Goal: Find specific page/section: Find specific page/section

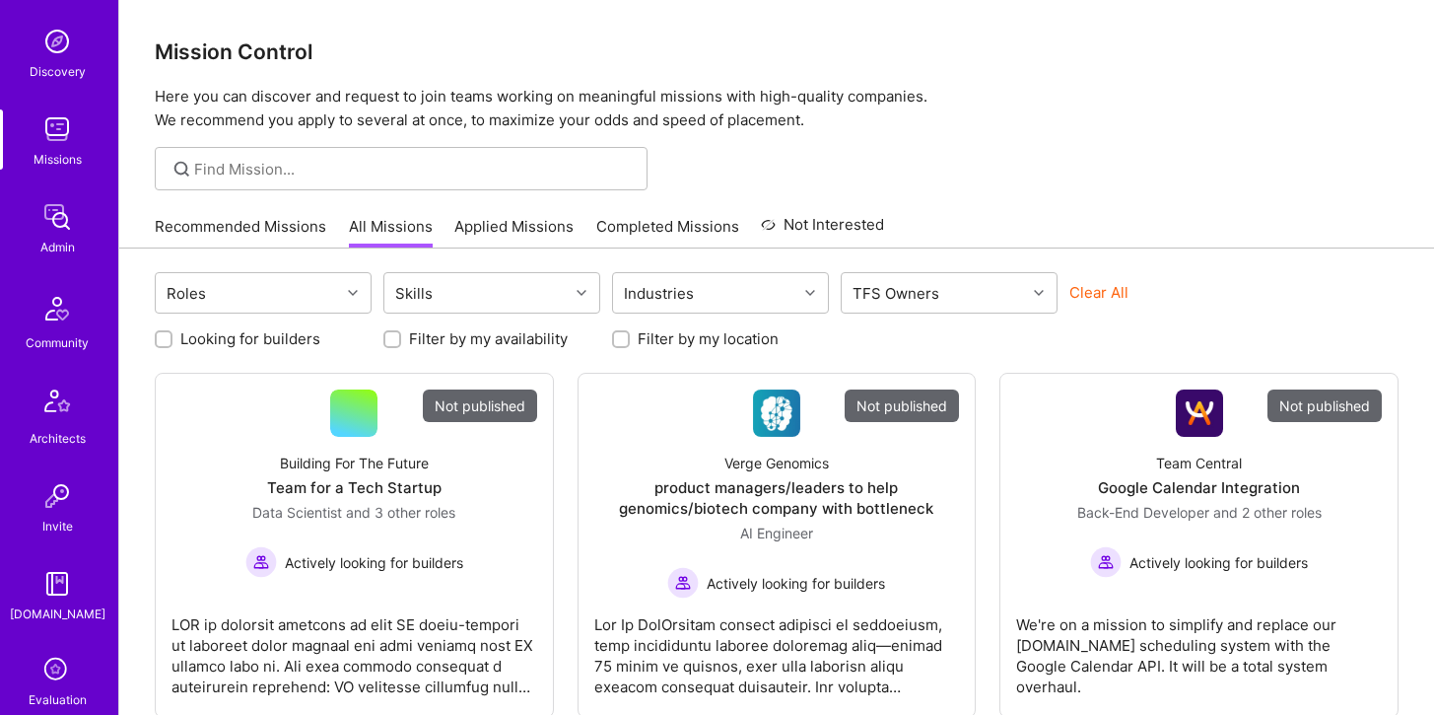
scroll to position [215, 0]
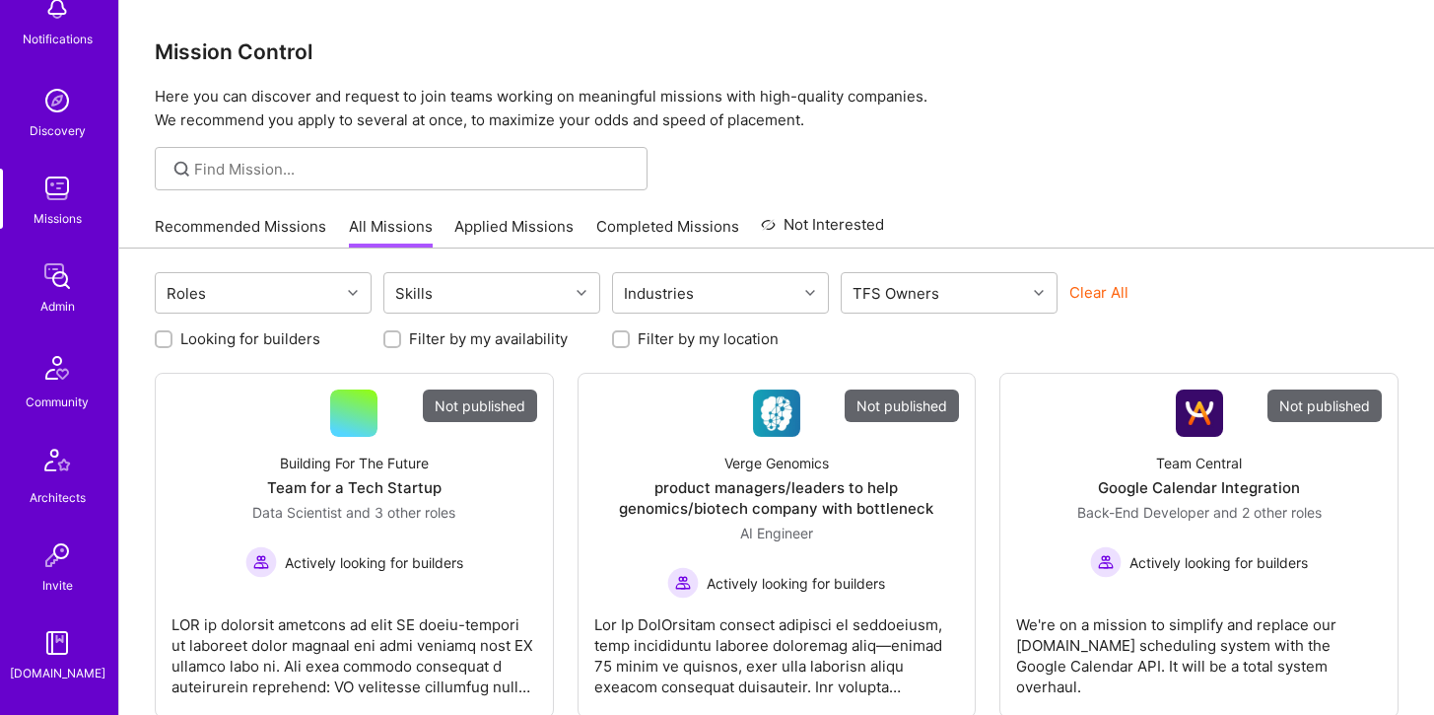
click at [53, 311] on div "Admin" at bounding box center [57, 306] width 35 height 21
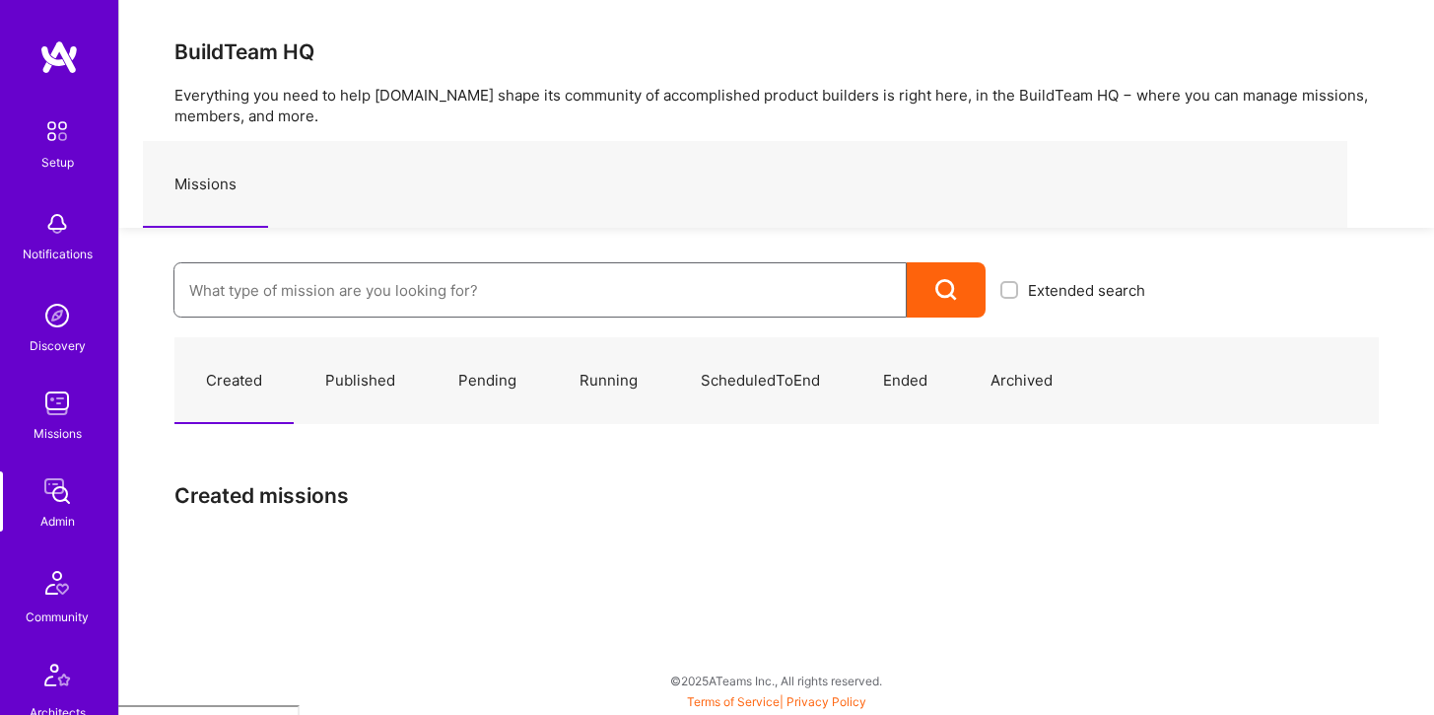
click at [270, 305] on input at bounding box center [540, 290] width 702 height 50
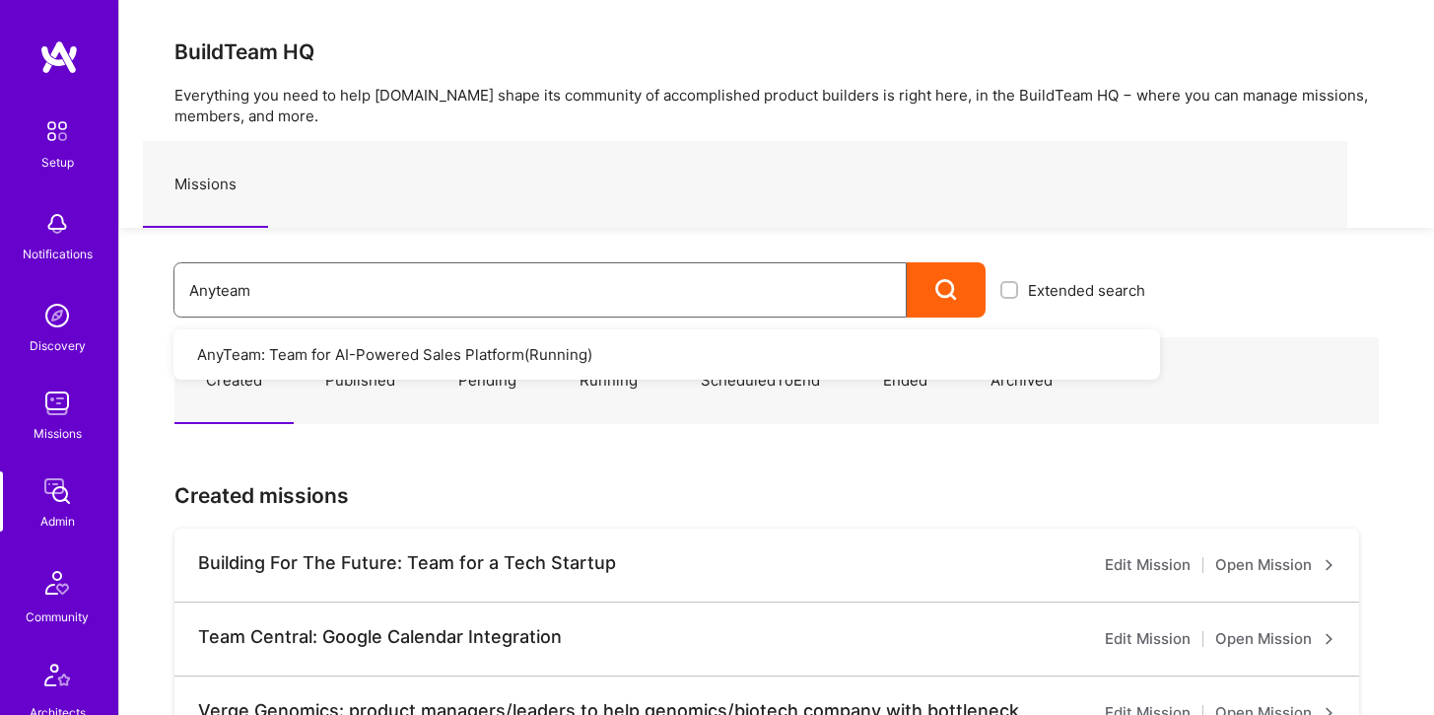
type input "Anyteam"
click at [314, 365] on link "AnyTeam: Team for AI-Powered Sales Platform ( Running )" at bounding box center [667, 354] width 987 height 50
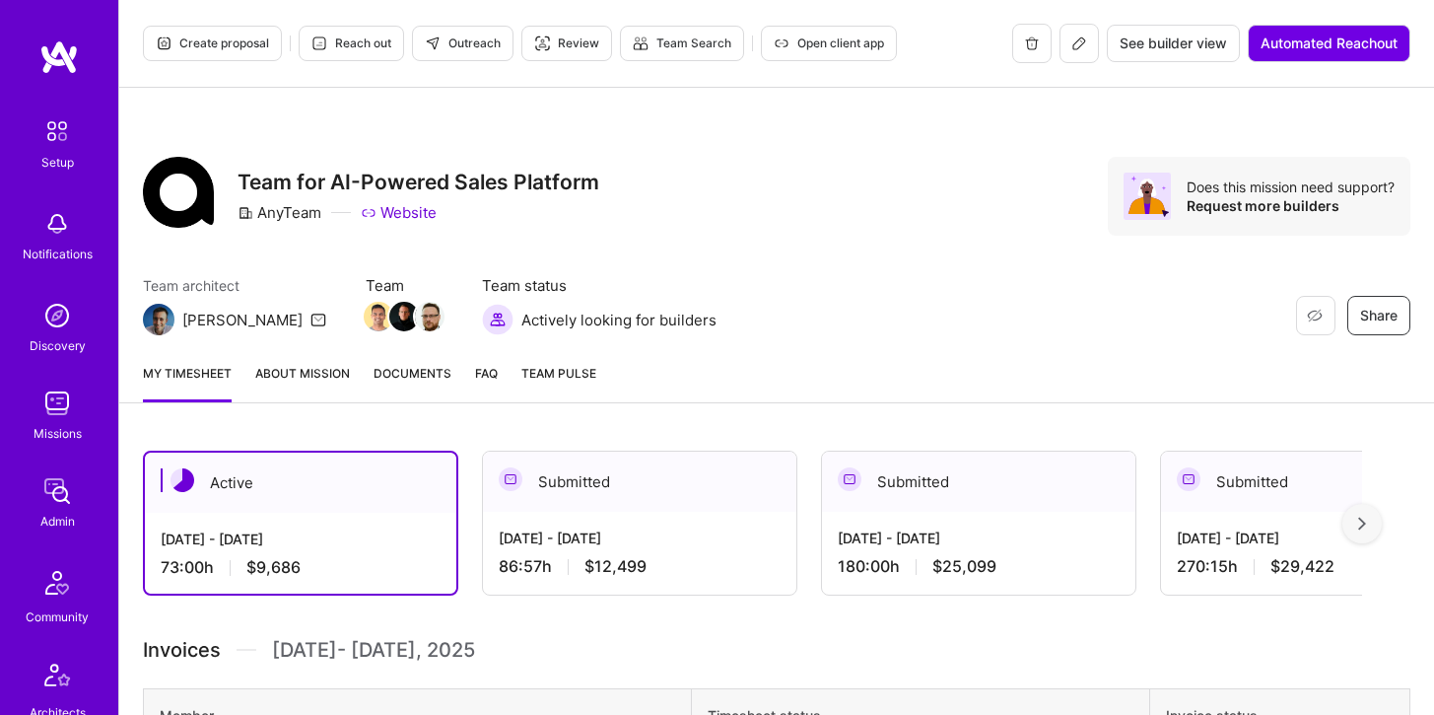
click at [1073, 46] on icon at bounding box center [1080, 43] width 16 height 16
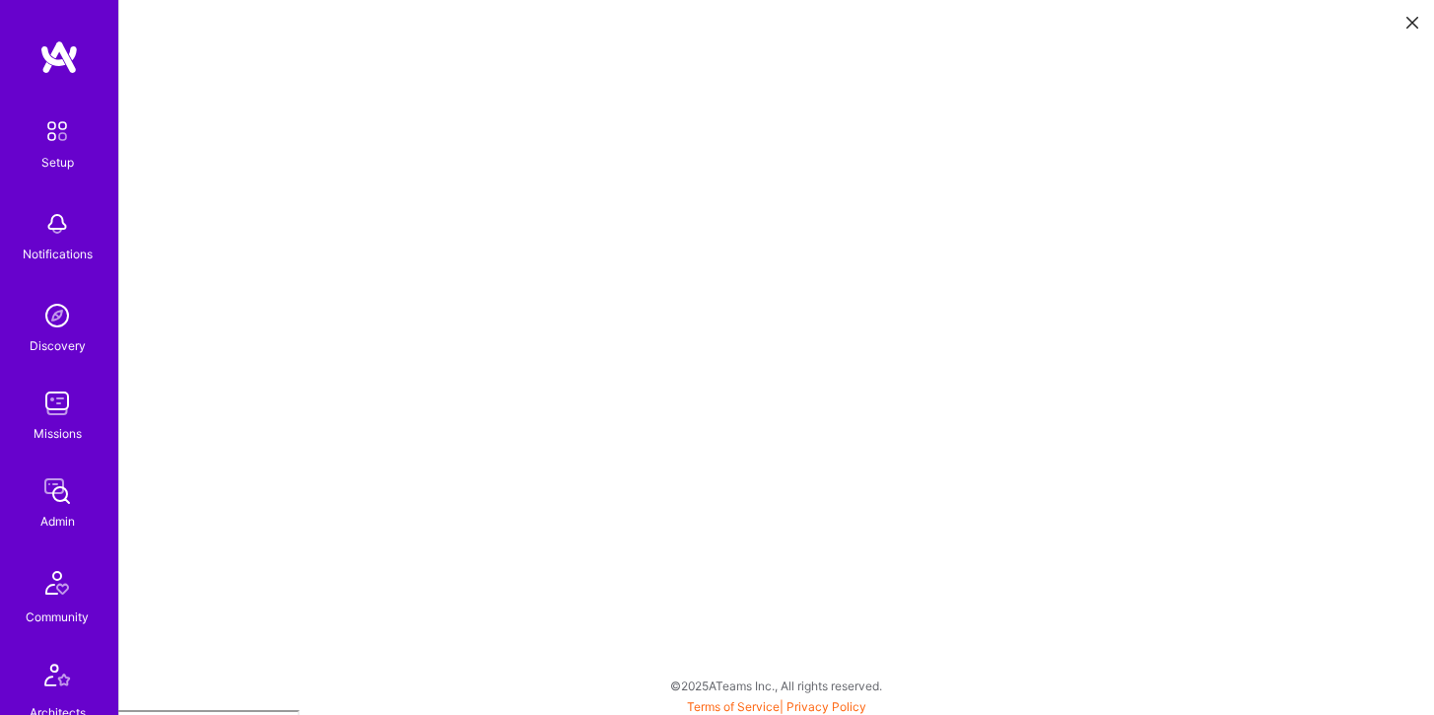
scroll to position [5, 0]
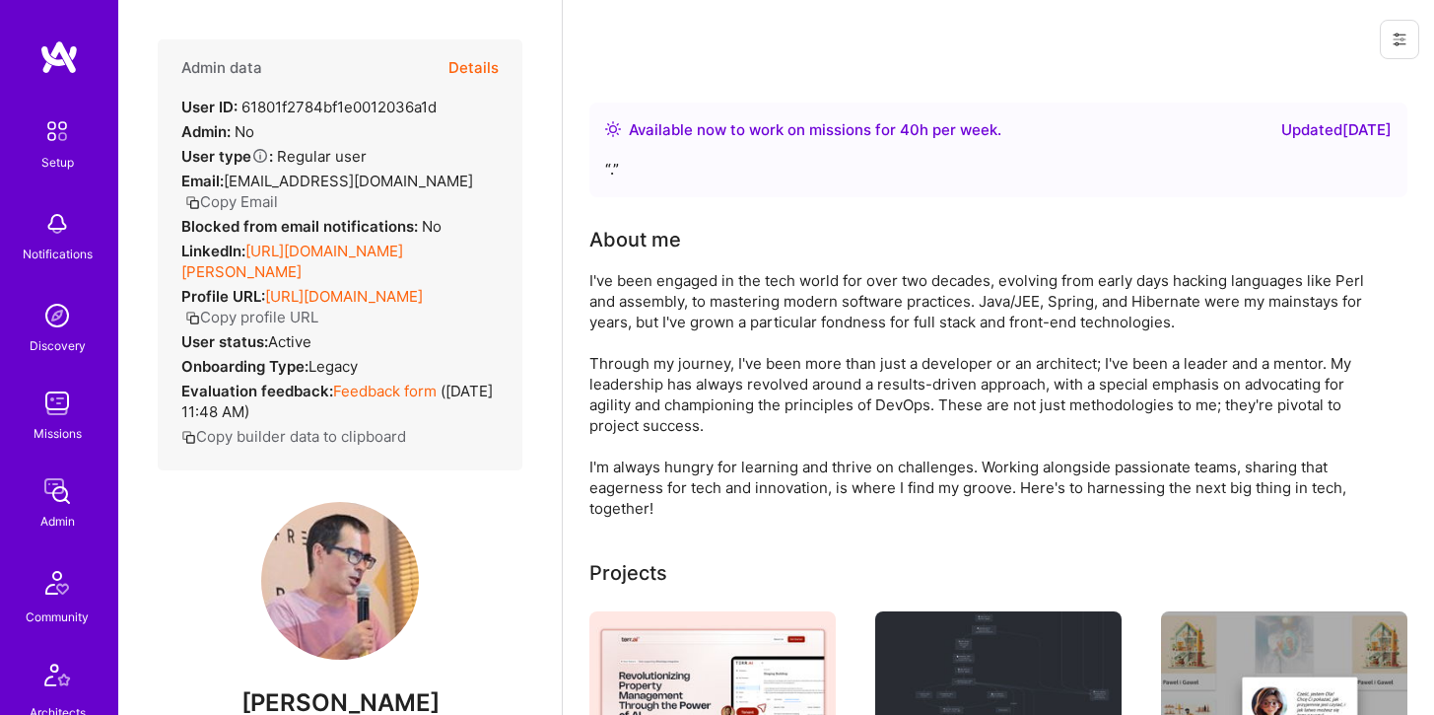
click at [484, 72] on button "Details" at bounding box center [474, 67] width 50 height 57
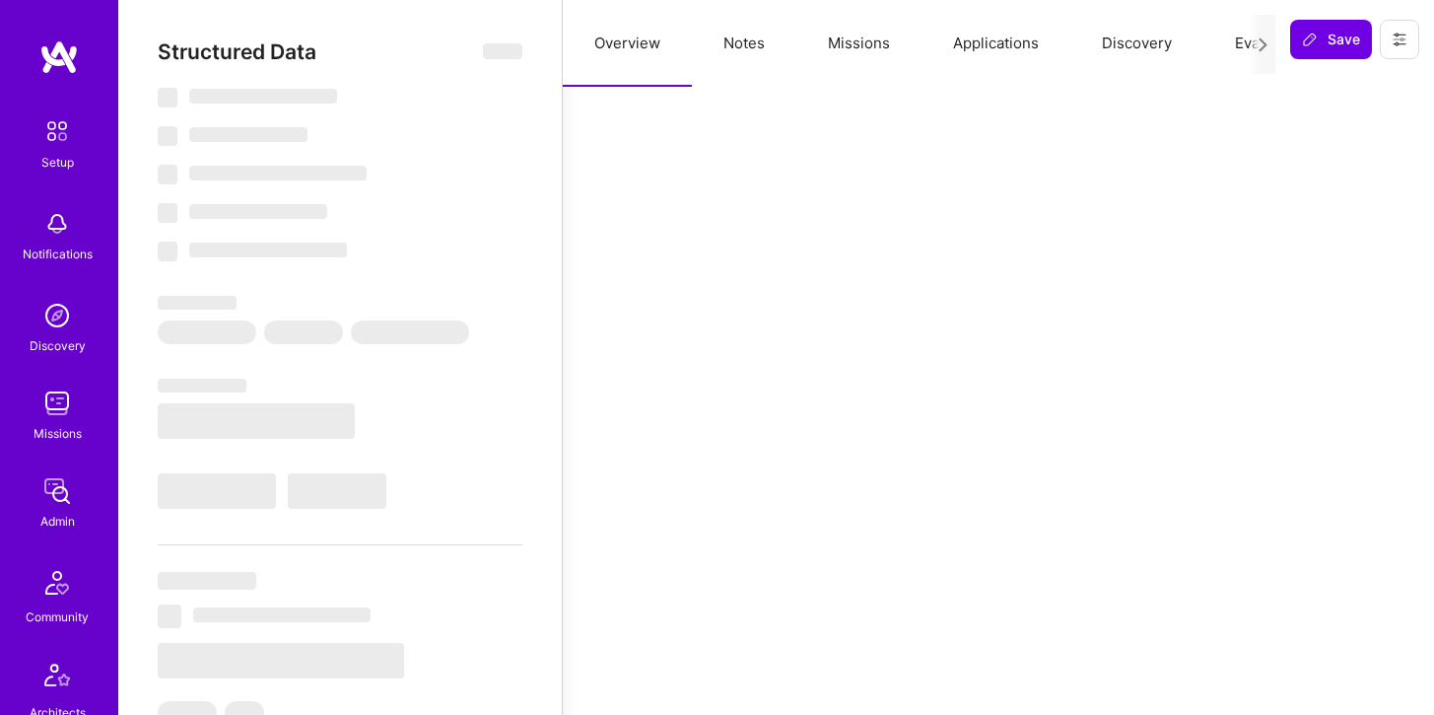
select select "Right Now"
select select "5"
select select "4"
select select "7"
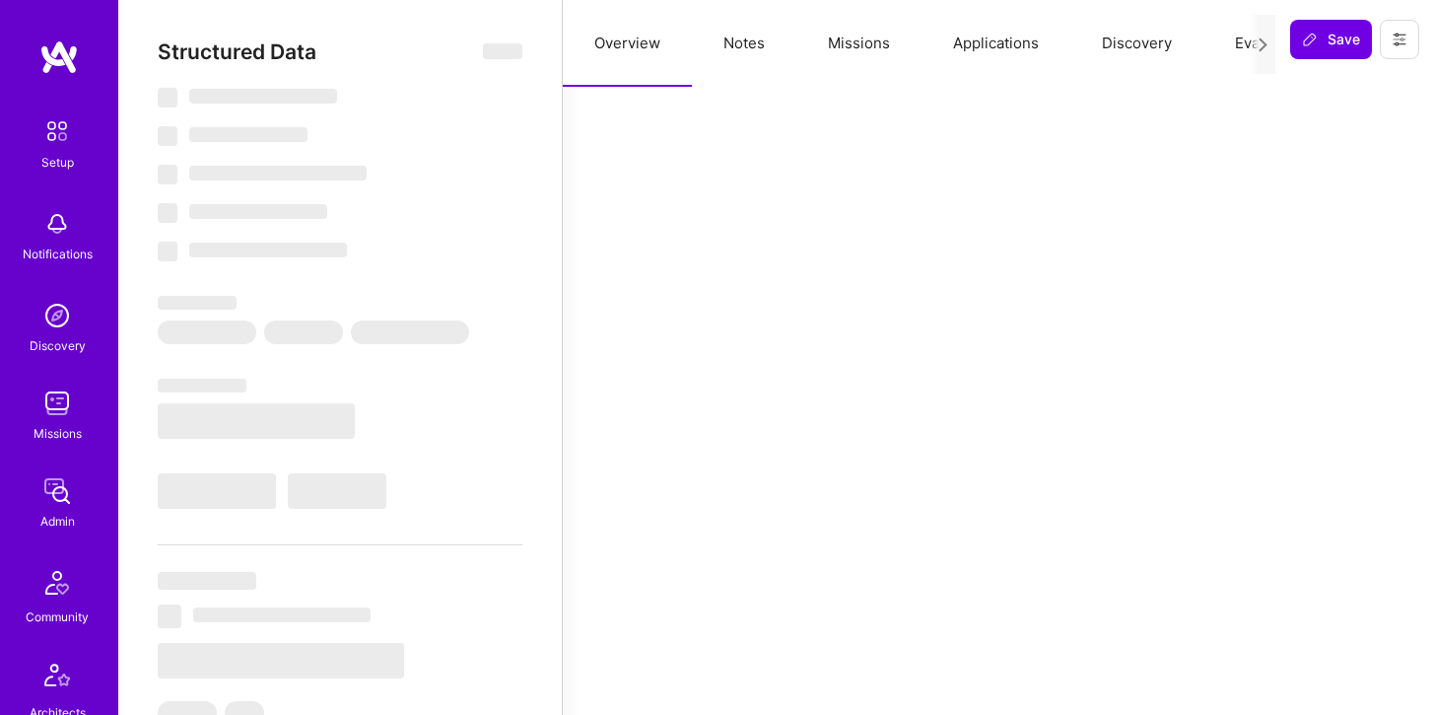
select select "PL"
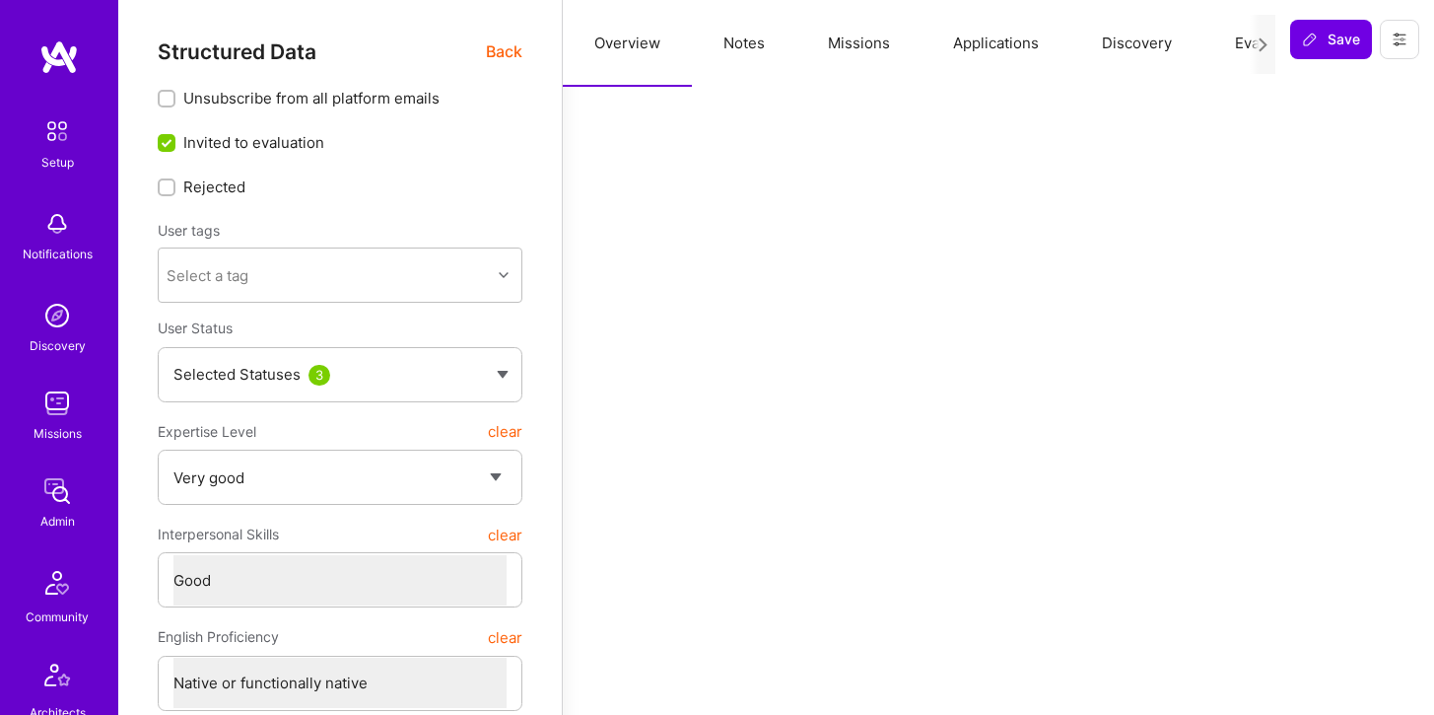
click at [979, 42] on button "Applications" at bounding box center [996, 43] width 149 height 87
